Goal: Task Accomplishment & Management: Manage account settings

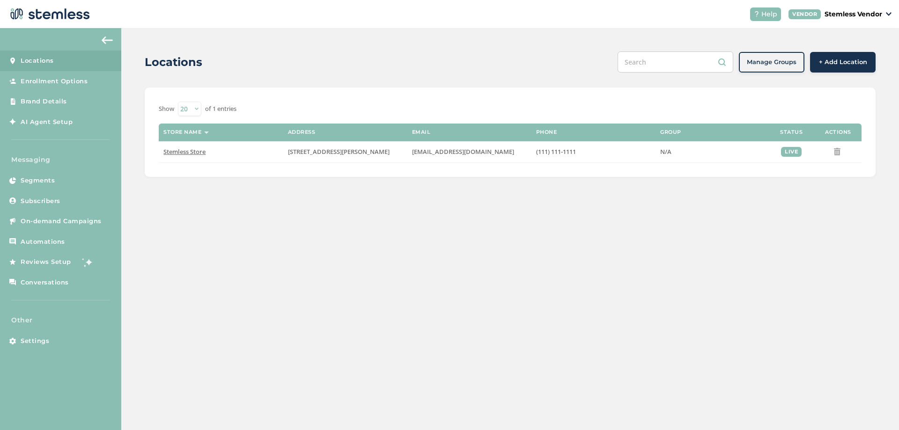
click at [841, 15] on p "Stemless Vendor" at bounding box center [854, 14] width 58 height 10
click at [832, 18] on p "Stemless Vendor" at bounding box center [854, 14] width 58 height 10
click at [836, 87] on link "Logout" at bounding box center [853, 84] width 56 height 9
